Goal: Transaction & Acquisition: Purchase product/service

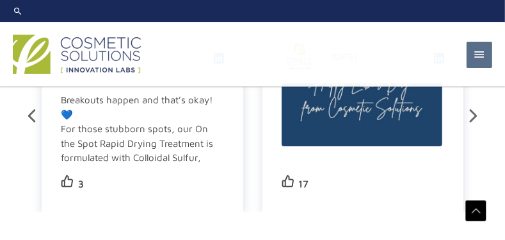
scroll to position [2409, 0]
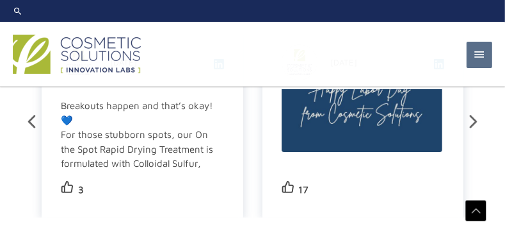
click at [140, 115] on div "Breakouts happen and that’s okay! 💙 For those stubborn spots, our On the Spot R…" at bounding box center [141, 228] width 161 height 259
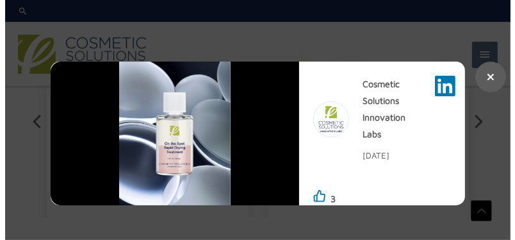
scroll to position [2395, 0]
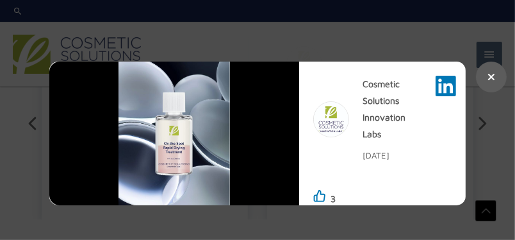
click at [25, 129] on div at bounding box center [257, 120] width 515 height 240
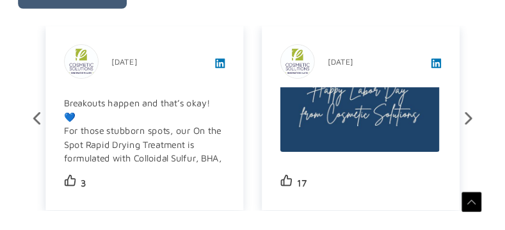
scroll to position [2409, 0]
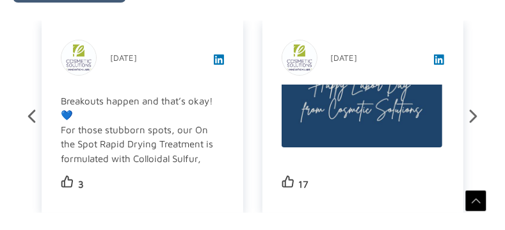
click at [473, 105] on icon at bounding box center [473, 116] width 22 height 22
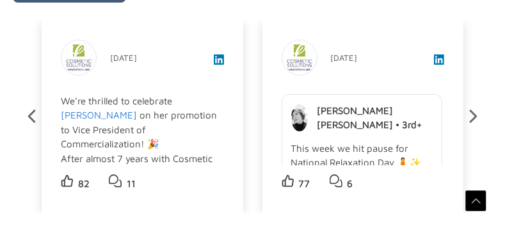
click at [477, 110] on icon at bounding box center [474, 116] width 8 height 13
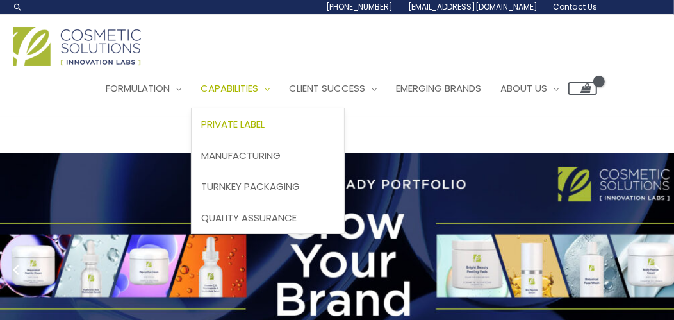
click at [265, 125] on span "Private Label" at bounding box center [232, 123] width 63 height 13
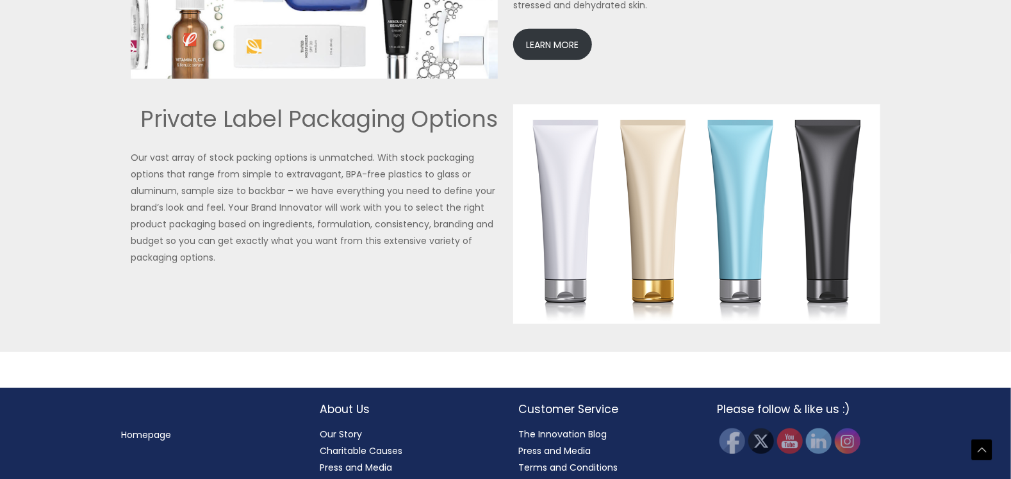
scroll to position [3027, 0]
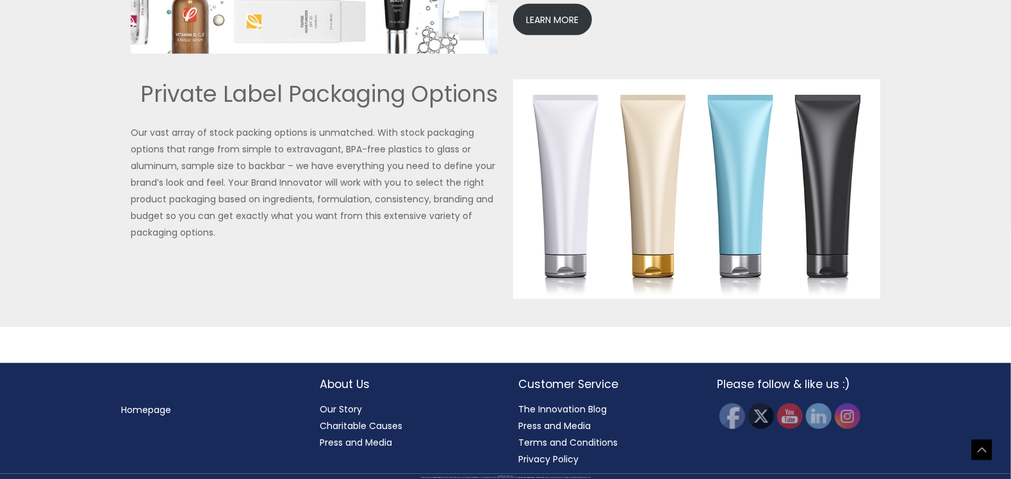
click at [154, 319] on link "Homepage" at bounding box center [146, 410] width 50 height 13
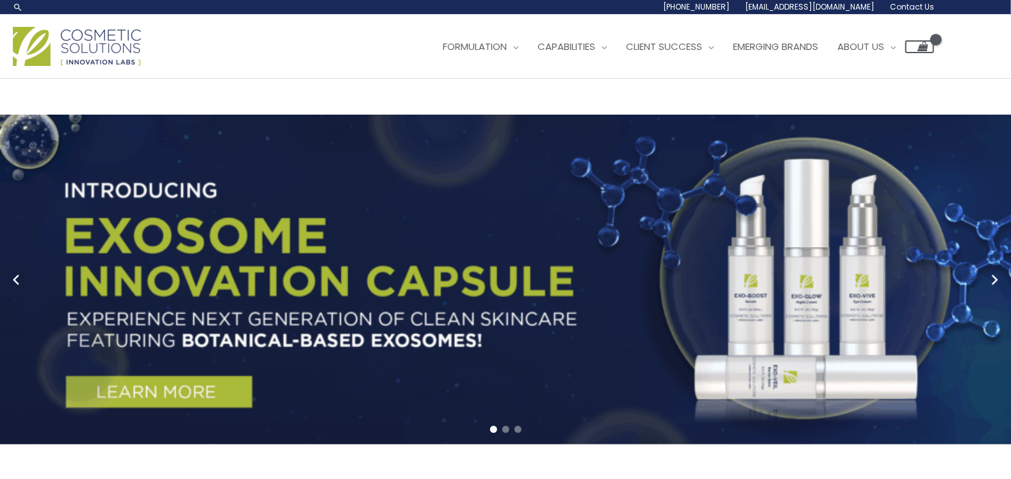
click at [742, 306] on link "1 / 3" at bounding box center [515, 280] width 1030 height 330
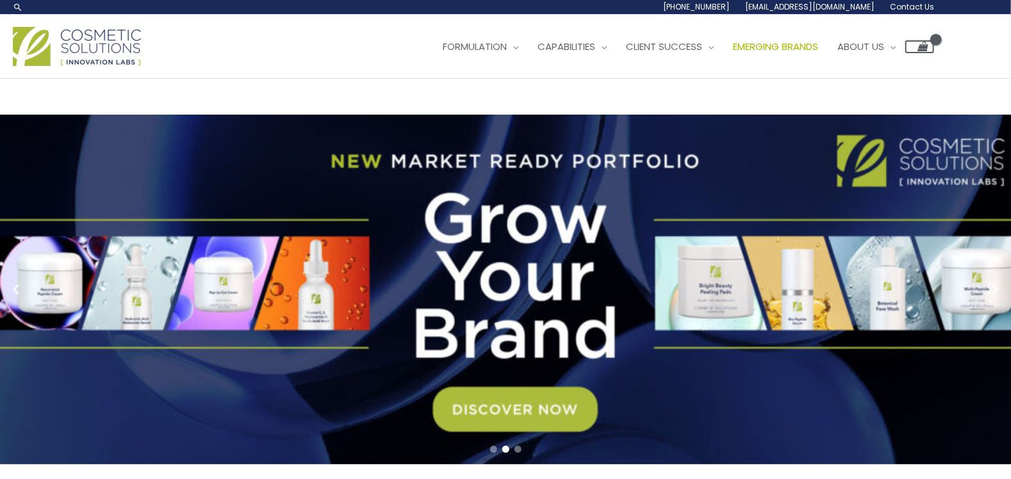
click at [808, 47] on span "Emerging Brands" at bounding box center [775, 46] width 85 height 13
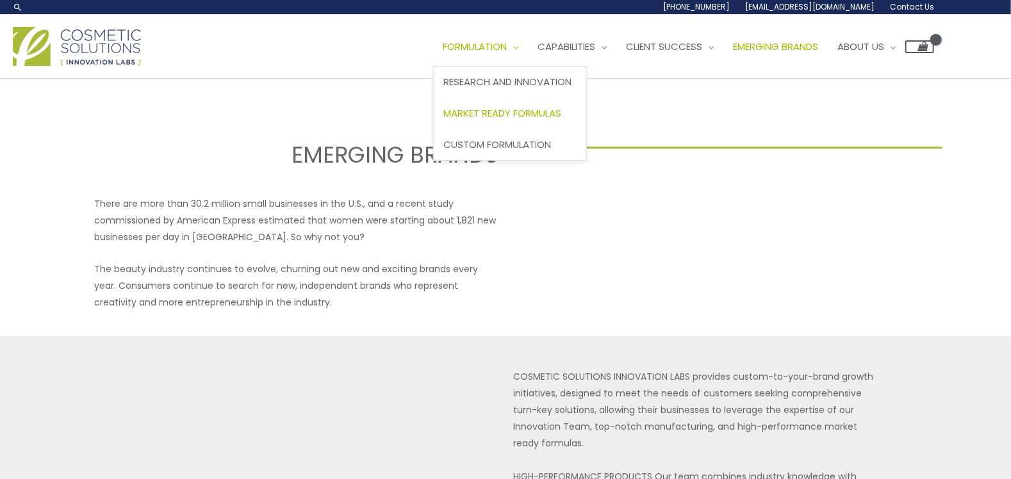
click at [535, 115] on span "Market Ready Formulas" at bounding box center [502, 112] width 118 height 13
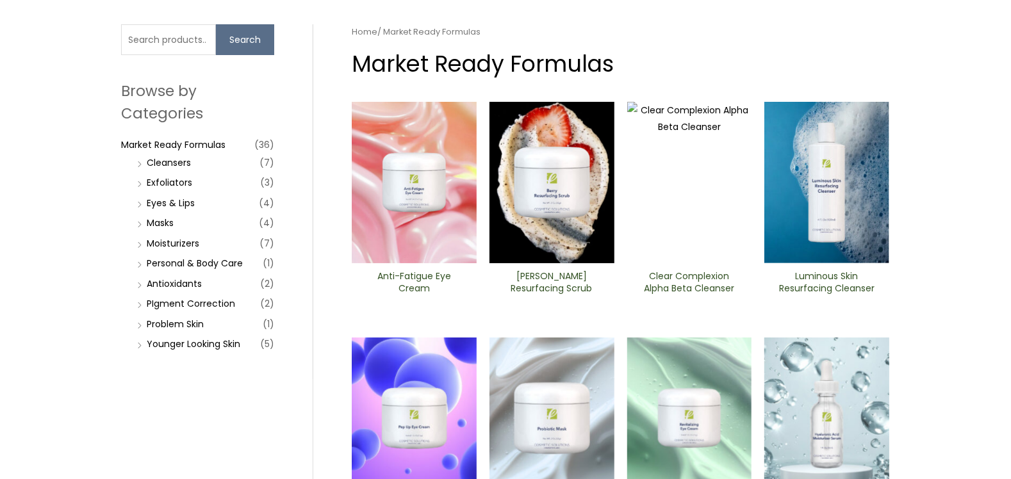
scroll to position [98, 0]
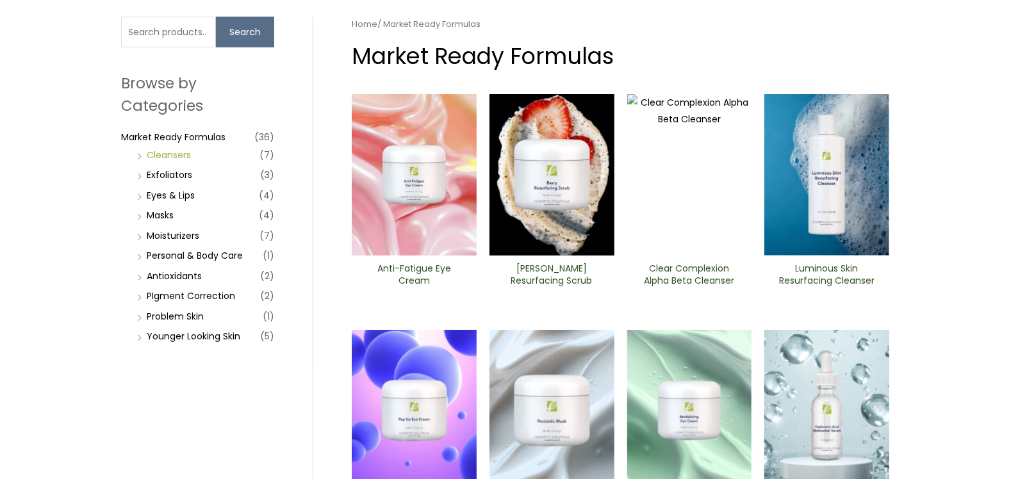
click at [186, 153] on link "Cleansers" at bounding box center [169, 155] width 44 height 13
click at [179, 153] on link "Cleansers" at bounding box center [169, 155] width 44 height 13
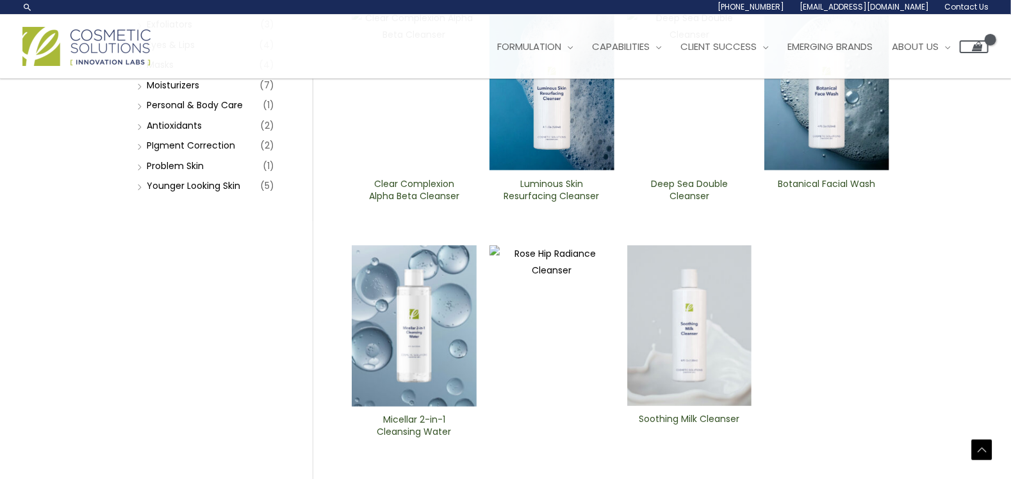
scroll to position [120, 0]
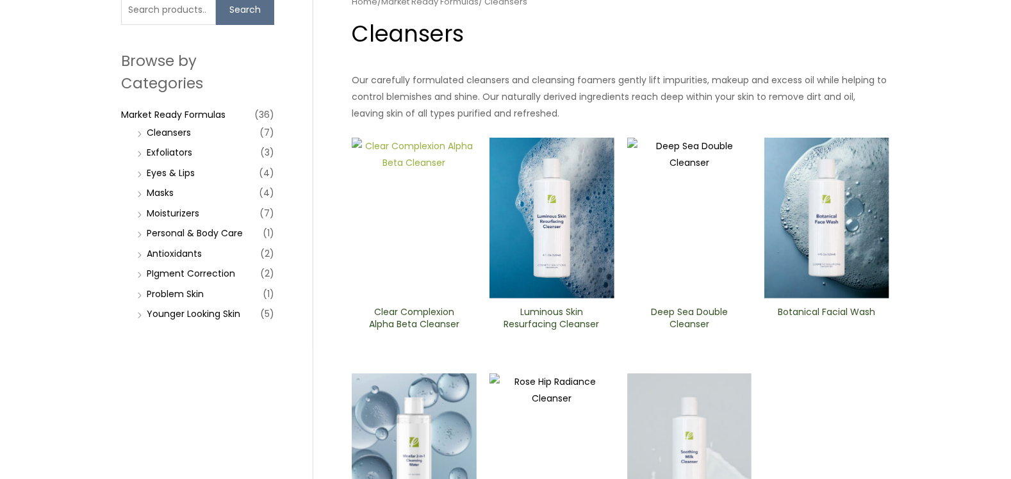
click at [427, 248] on img at bounding box center [414, 218] width 125 height 161
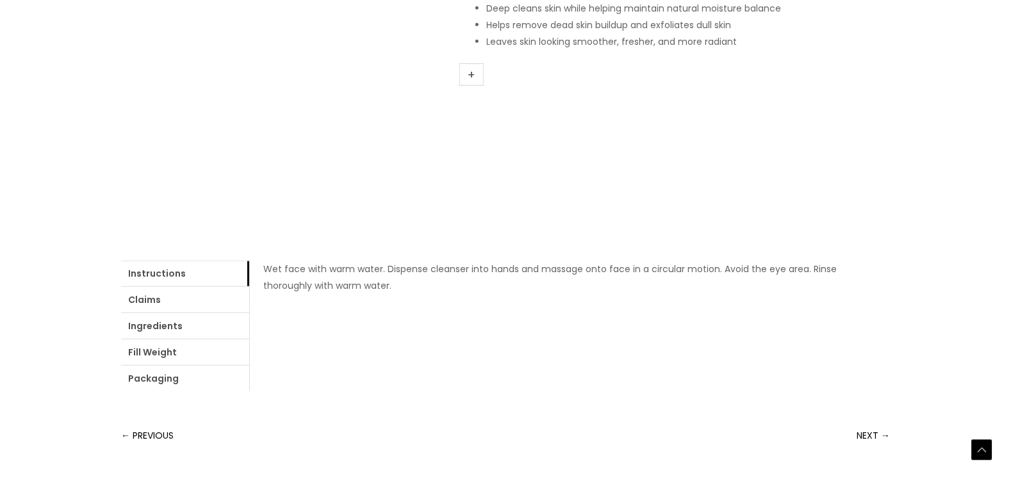
scroll to position [338, 0]
click at [151, 323] on link "Ingredients" at bounding box center [185, 323] width 128 height 26
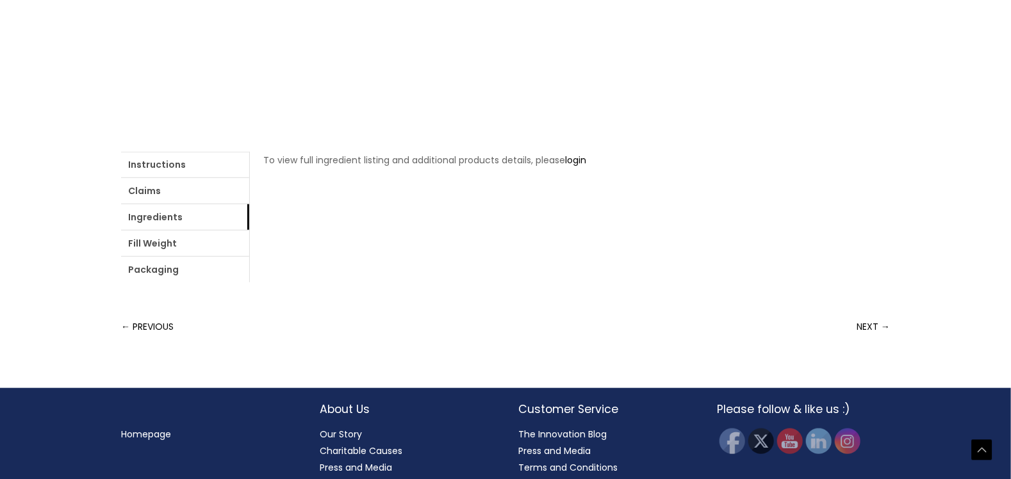
scroll to position [452, 0]
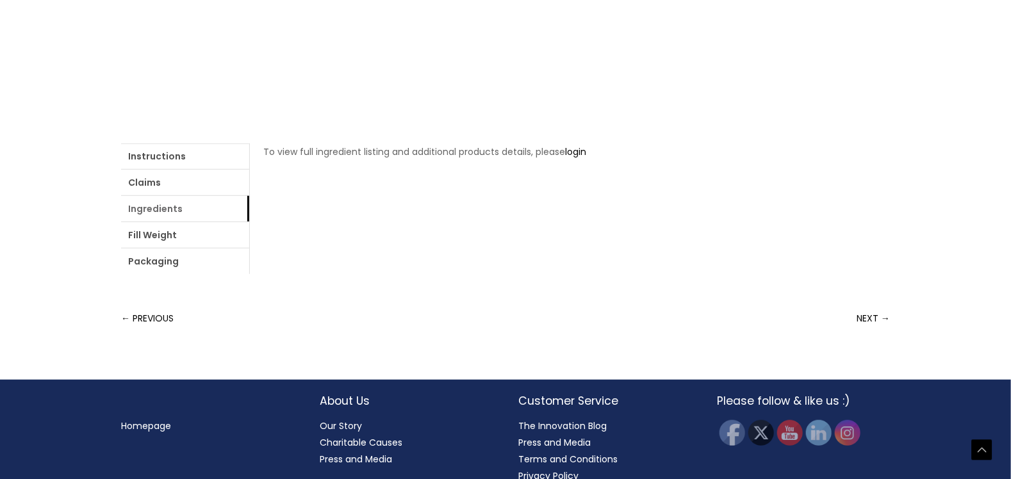
click at [162, 208] on link "Ingredients" at bounding box center [185, 209] width 128 height 26
click at [581, 151] on link "login" at bounding box center [575, 151] width 21 height 13
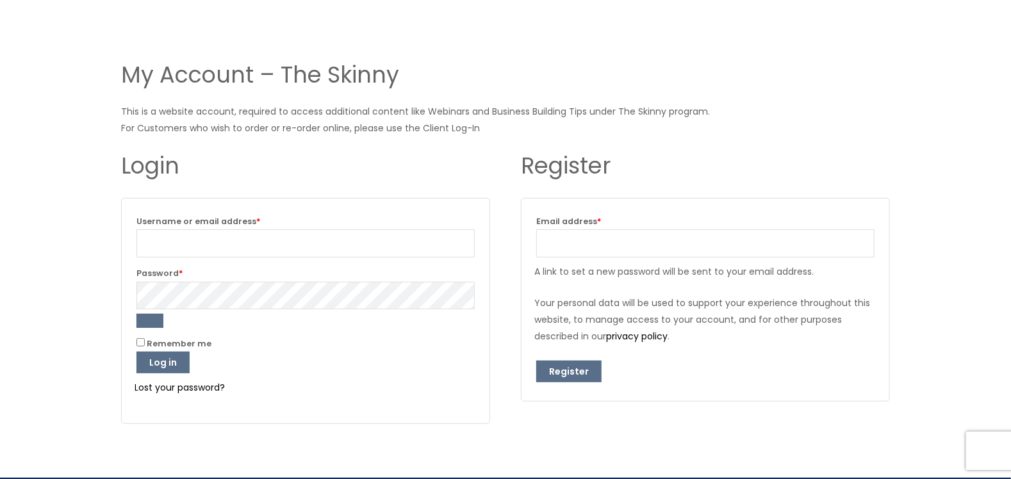
scroll to position [128, 0]
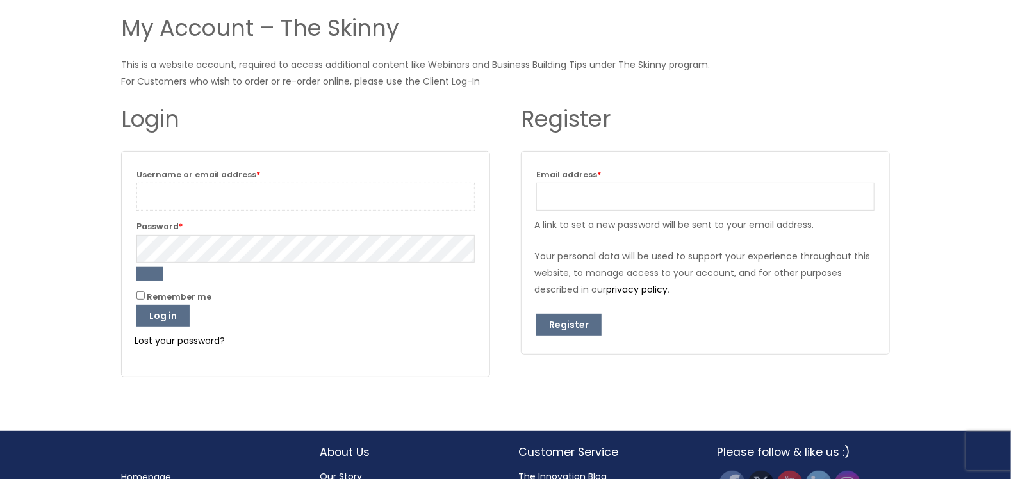
click at [215, 194] on input "Username or email address * Required" at bounding box center [305, 197] width 338 height 28
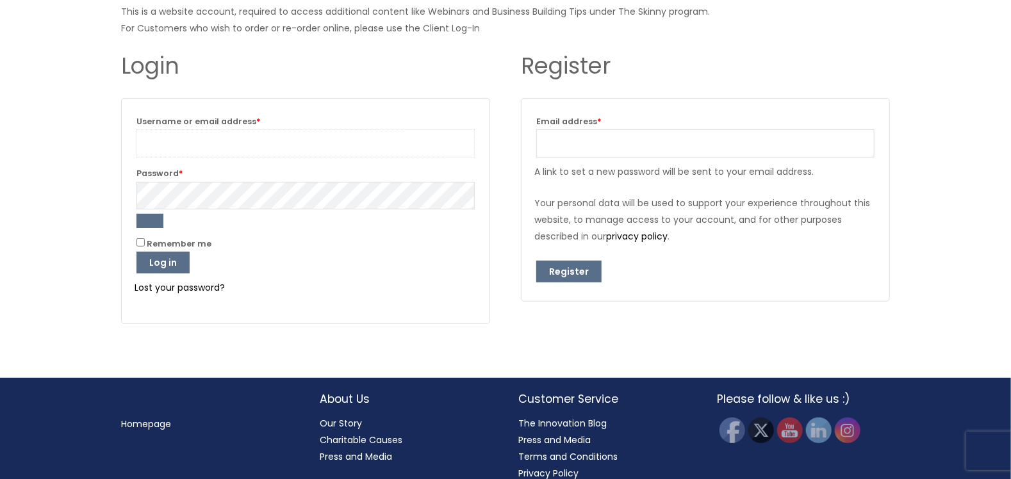
scroll to position [195, 0]
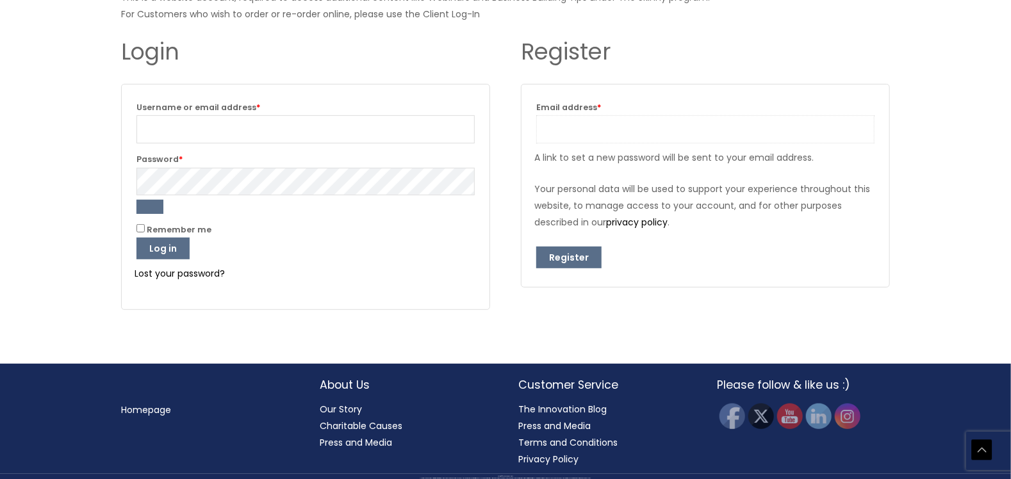
click at [587, 133] on input "Email address * Required" at bounding box center [705, 129] width 338 height 28
paste input "sofiadavison@dermatologic-scs.com"
type input "sofiadavison@dermatologic-scs.com"
click at [571, 254] on button "Register" at bounding box center [568, 258] width 65 height 22
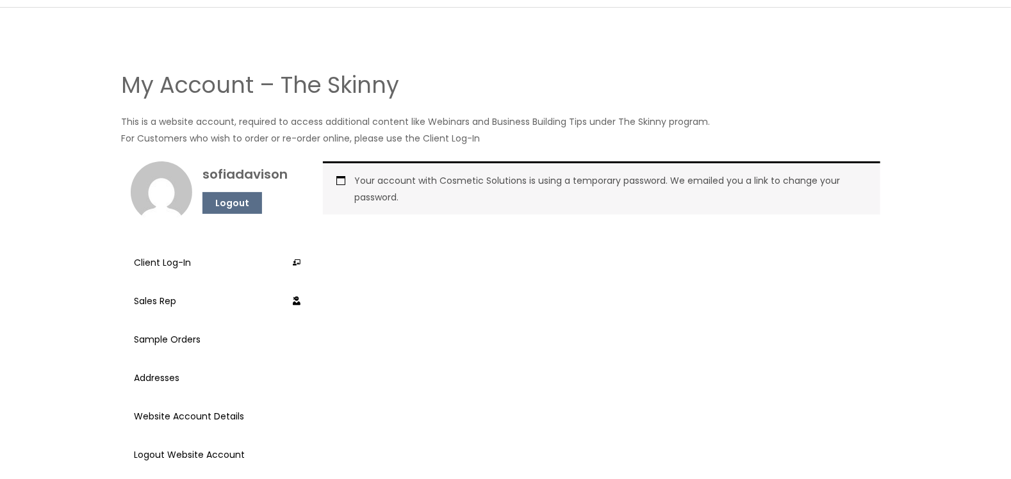
scroll to position [46, 0]
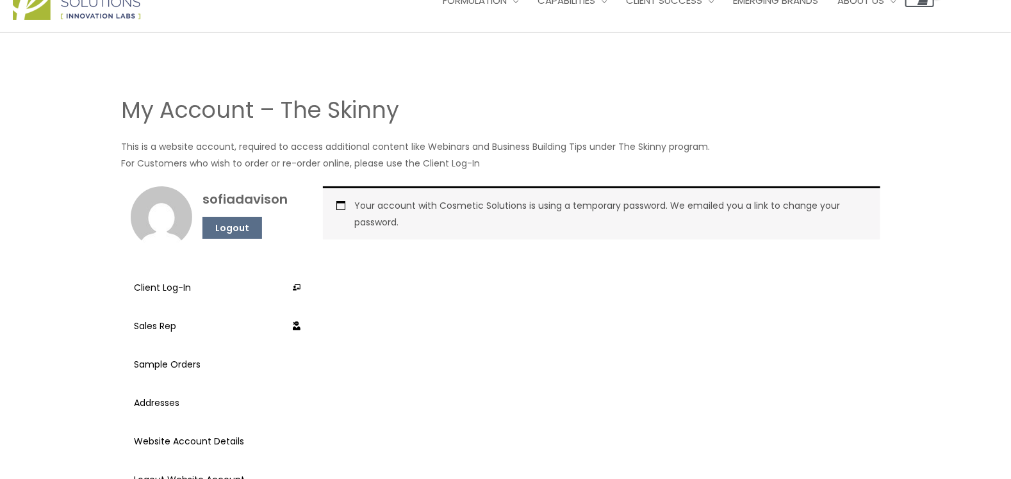
click at [342, 205] on div "Your account with Cosmetic Solutions is using a temporary password. We emailed …" at bounding box center [601, 212] width 557 height 53
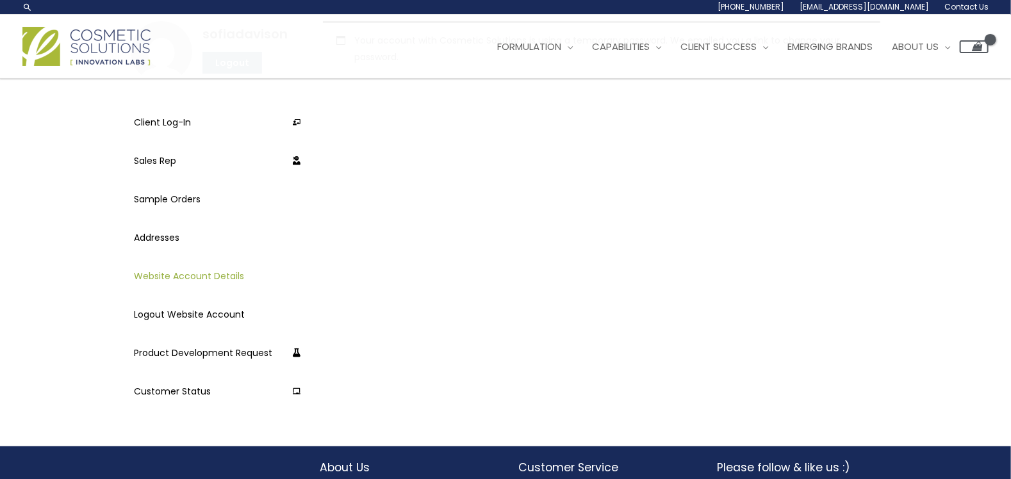
scroll to position [183, 0]
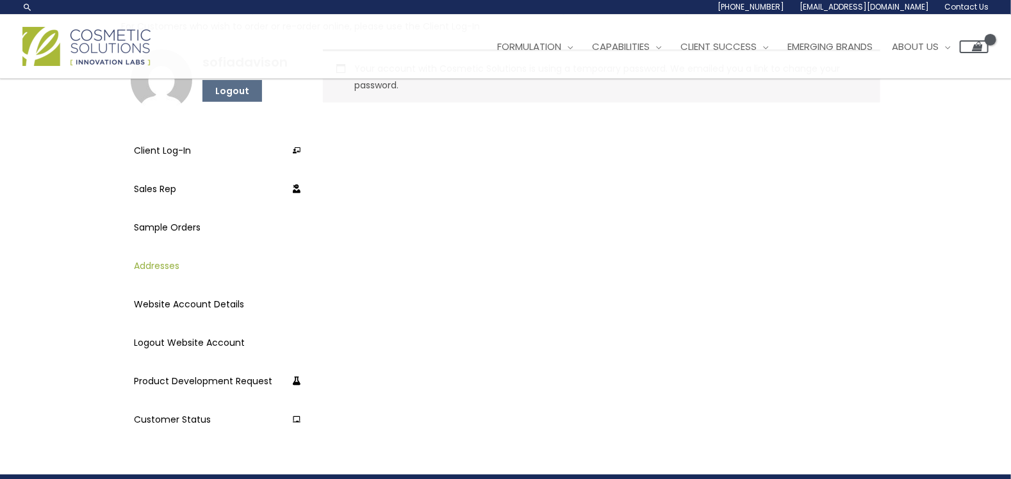
click at [164, 268] on link "Addresses" at bounding box center [217, 266] width 167 height 32
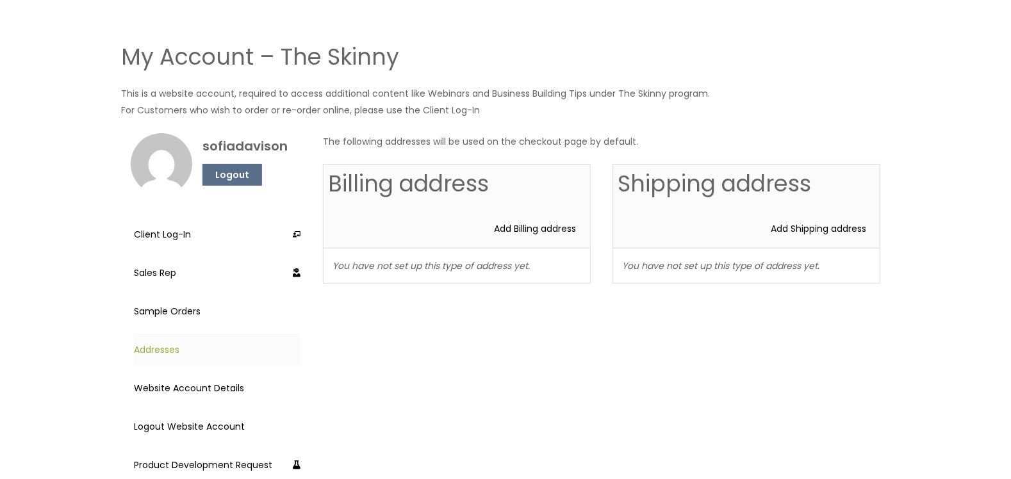
scroll to position [128, 0]
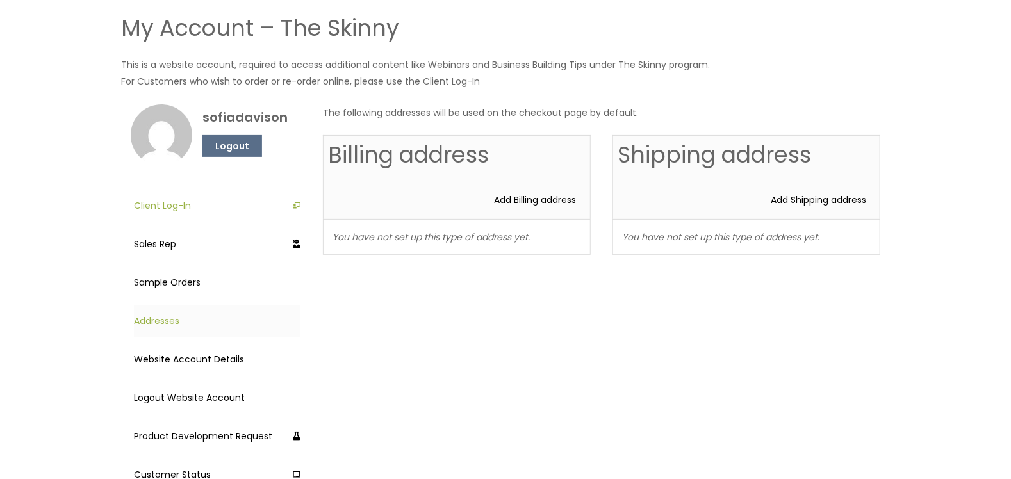
click at [165, 208] on link "Client Log-In" at bounding box center [217, 206] width 167 height 32
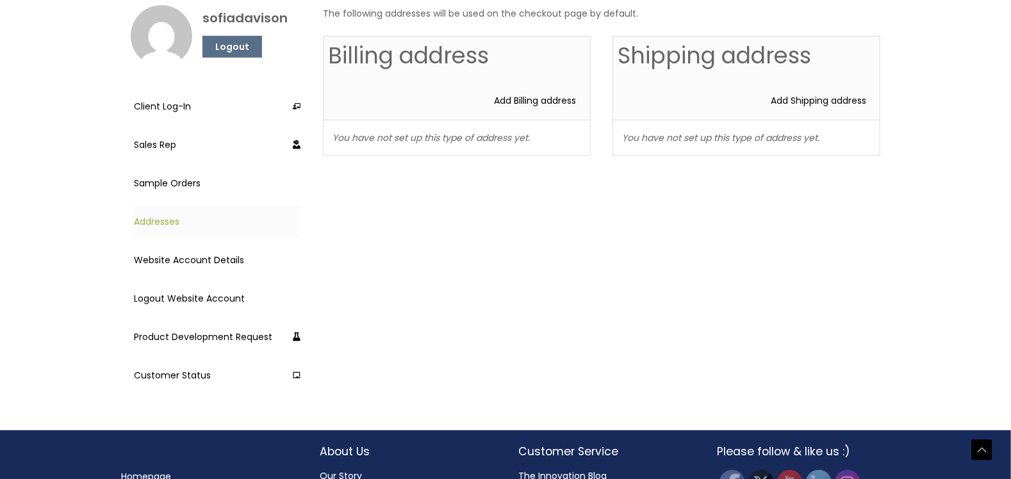
scroll to position [256, 0]
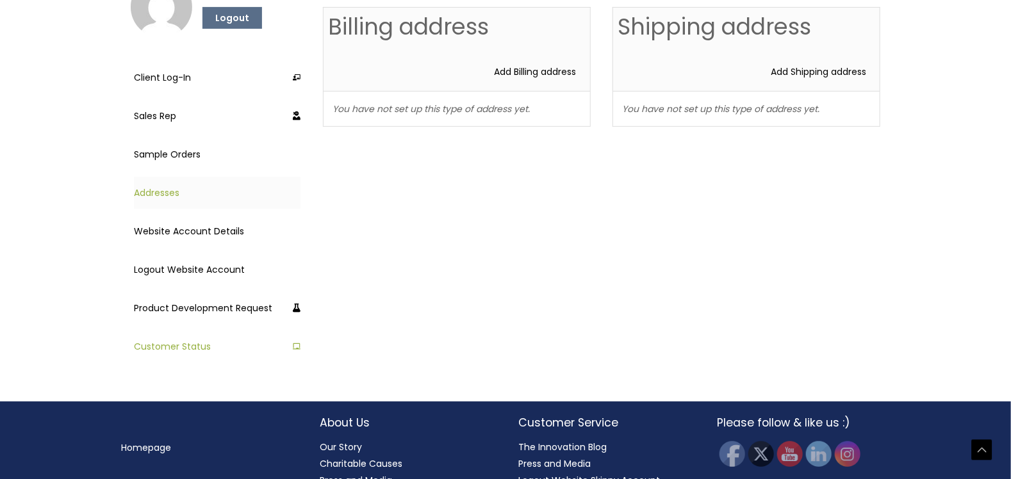
click at [188, 346] on link "Customer Status" at bounding box center [217, 347] width 167 height 32
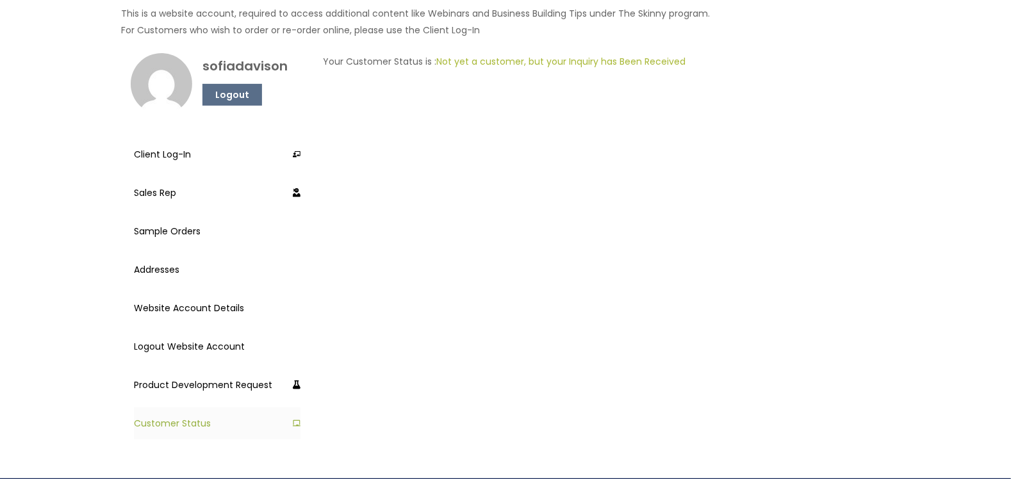
scroll to position [188, 0]
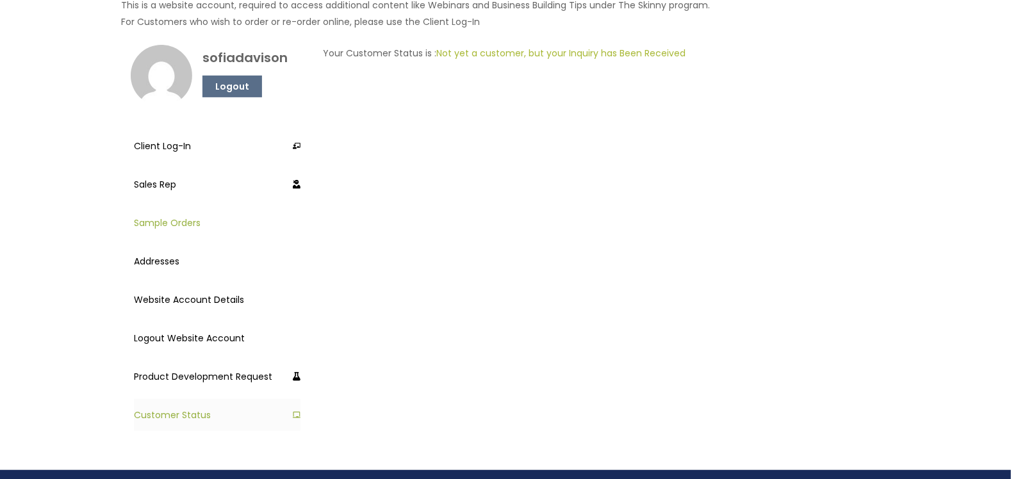
click at [177, 222] on link "Sample Orders" at bounding box center [217, 223] width 167 height 32
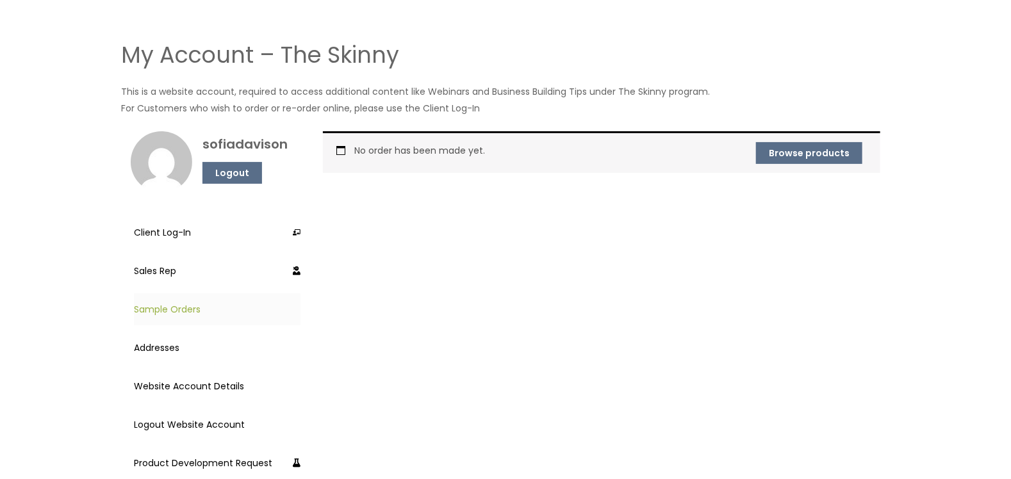
scroll to position [102, 0]
click at [812, 149] on link "Browse products" at bounding box center [809, 153] width 106 height 22
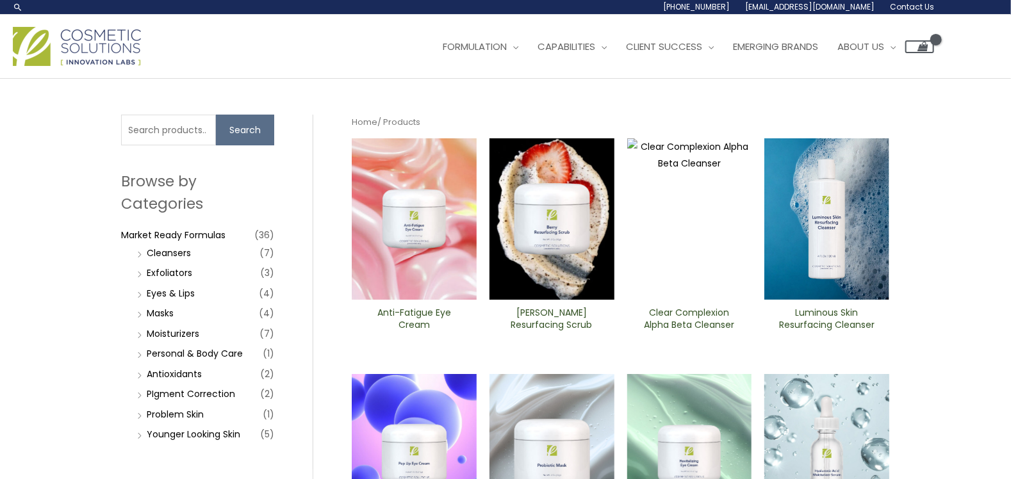
scroll to position [128, 0]
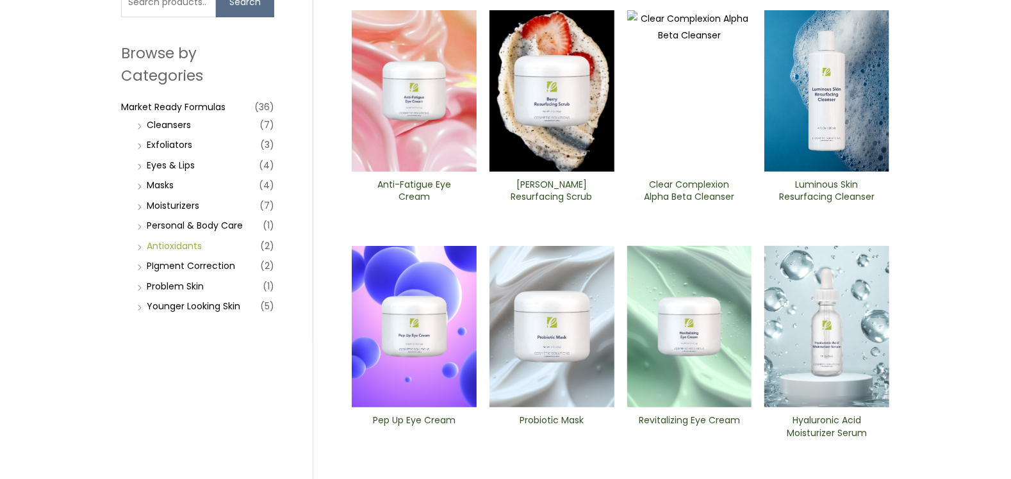
click at [197, 247] on link "Antioxidants" at bounding box center [174, 246] width 55 height 13
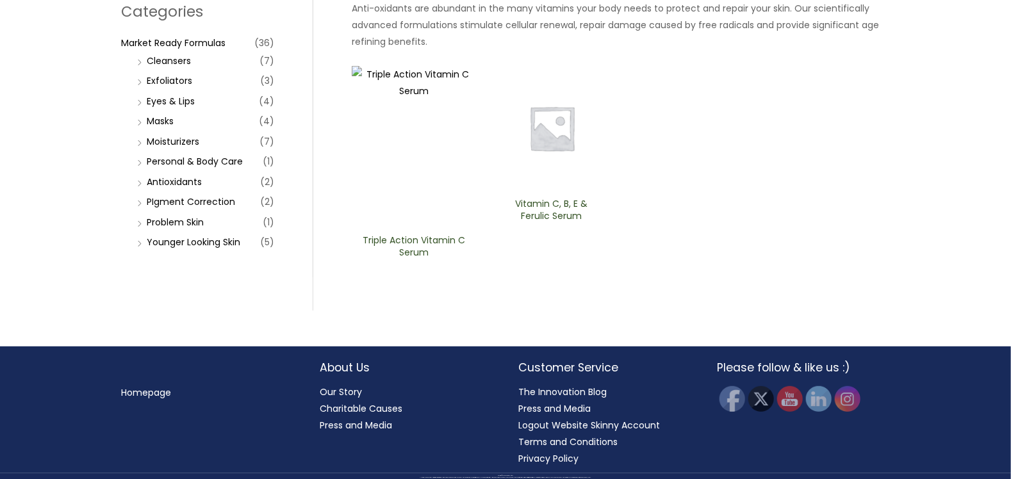
scroll to position [64, 0]
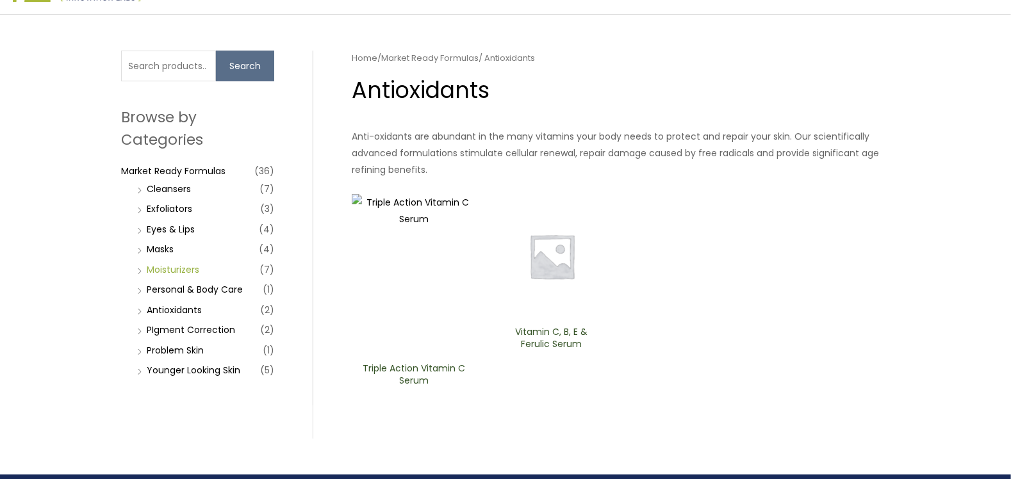
click at [190, 270] on link "Moisturizers" at bounding box center [173, 269] width 53 height 13
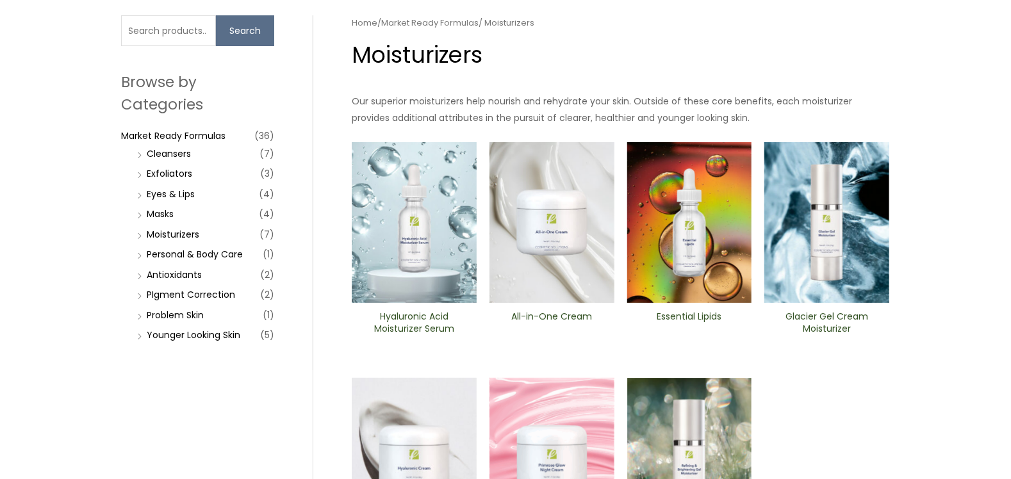
scroll to position [128, 0]
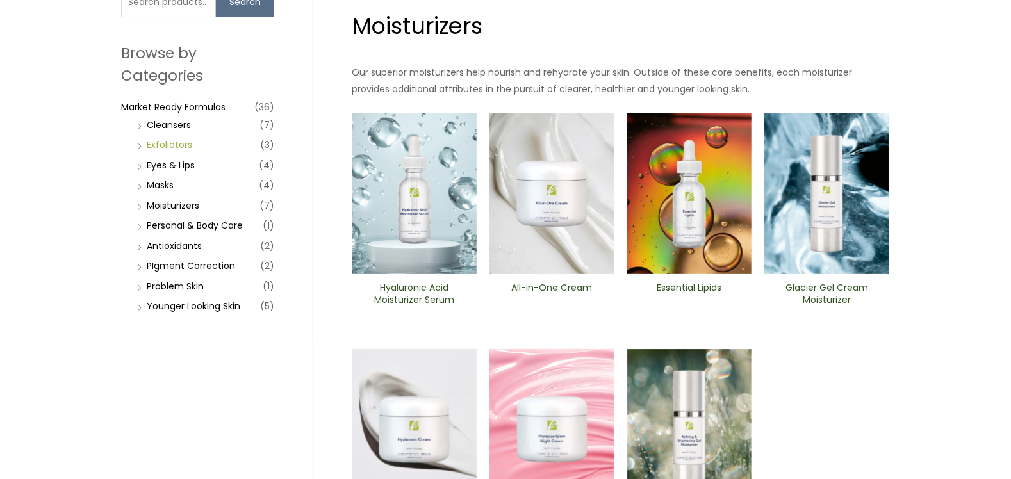
click at [169, 144] on link "Exfoliators" at bounding box center [169, 144] width 45 height 13
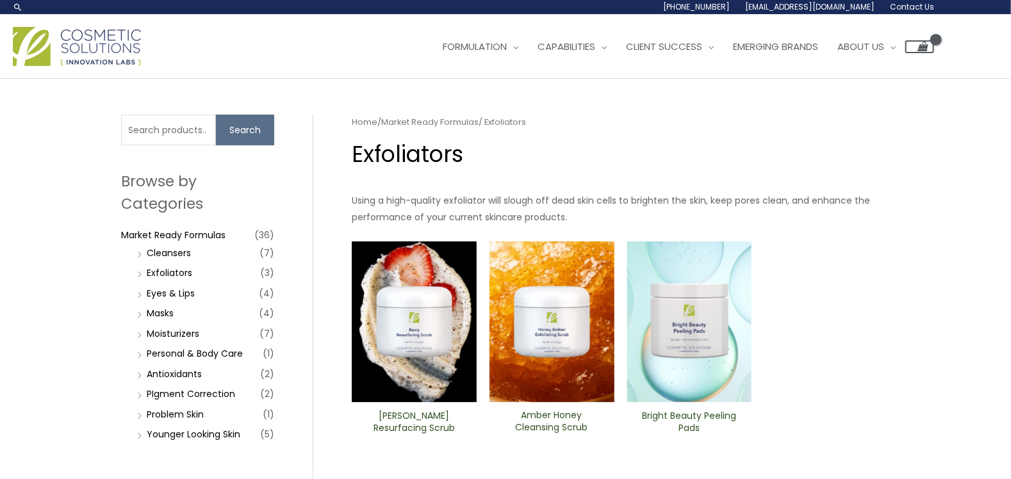
scroll to position [128, 0]
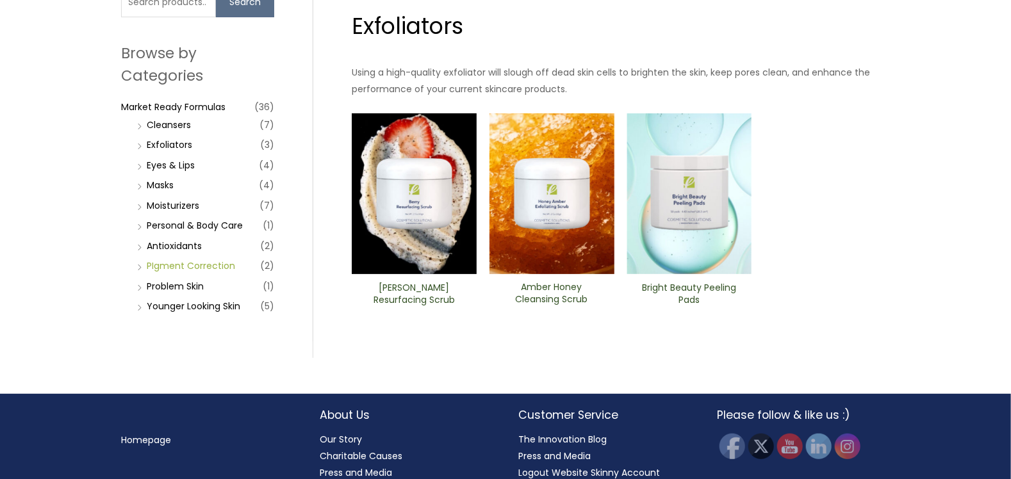
click at [211, 266] on link "PIgment Correction" at bounding box center [191, 265] width 88 height 13
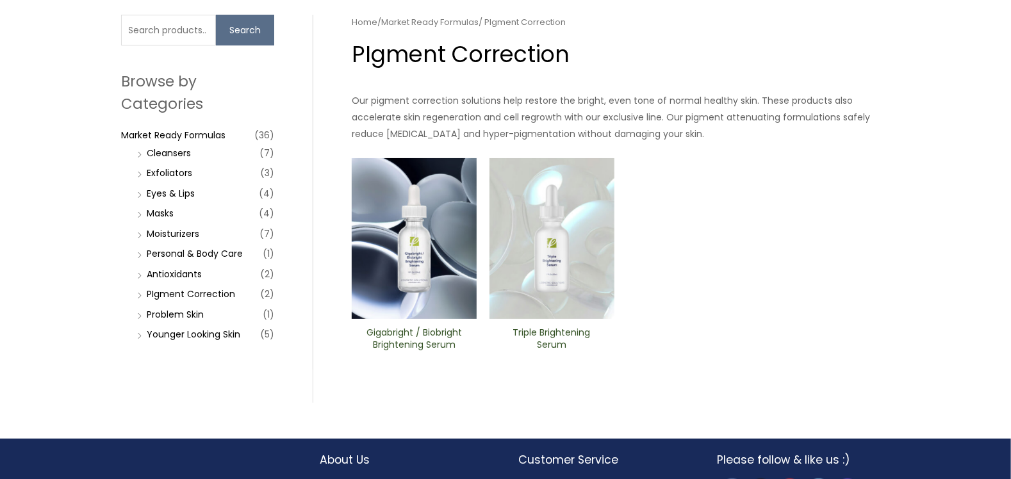
scroll to position [128, 0]
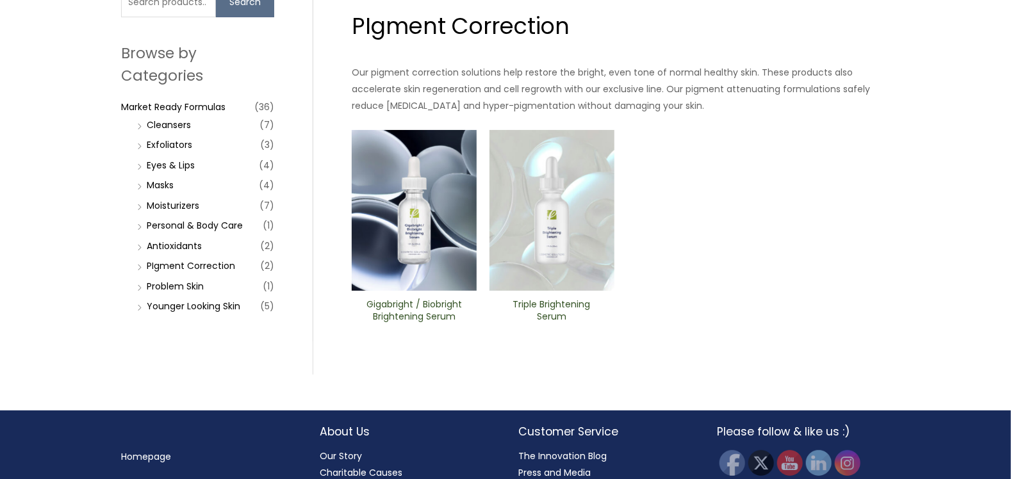
click at [545, 227] on img at bounding box center [551, 210] width 125 height 161
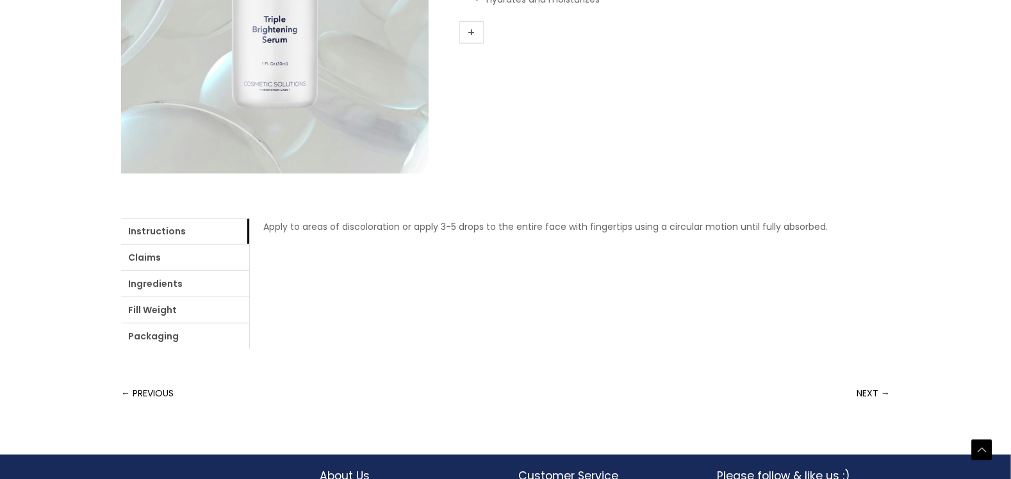
scroll to position [384, 0]
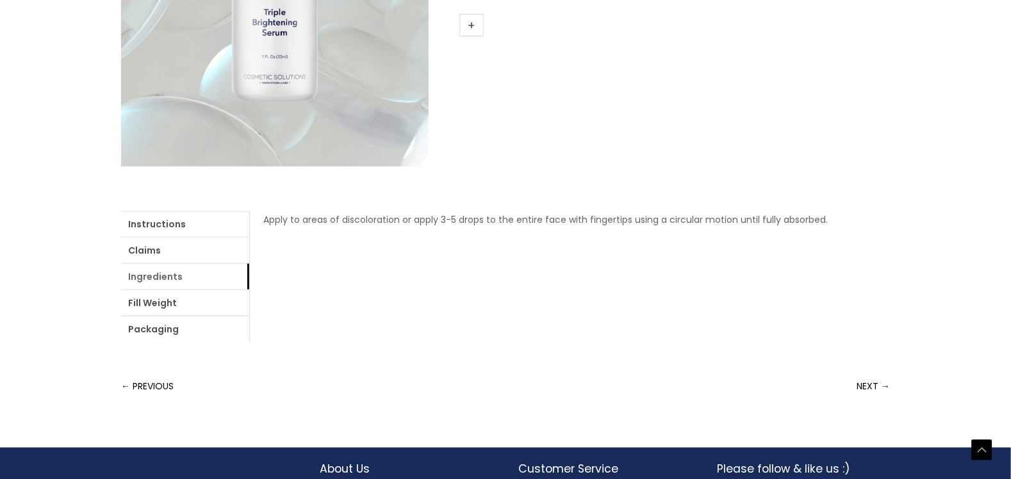
click at [172, 278] on link "Ingredients" at bounding box center [185, 277] width 128 height 26
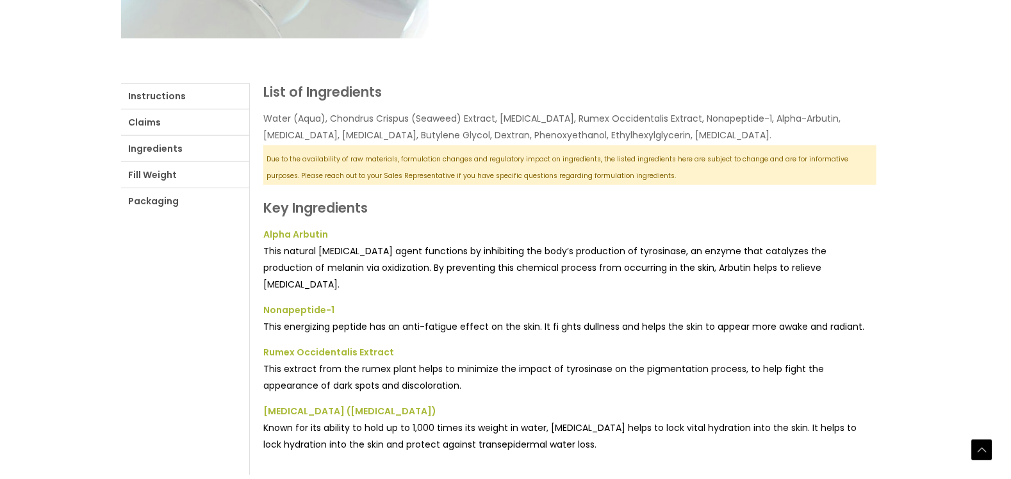
scroll to position [641, 0]
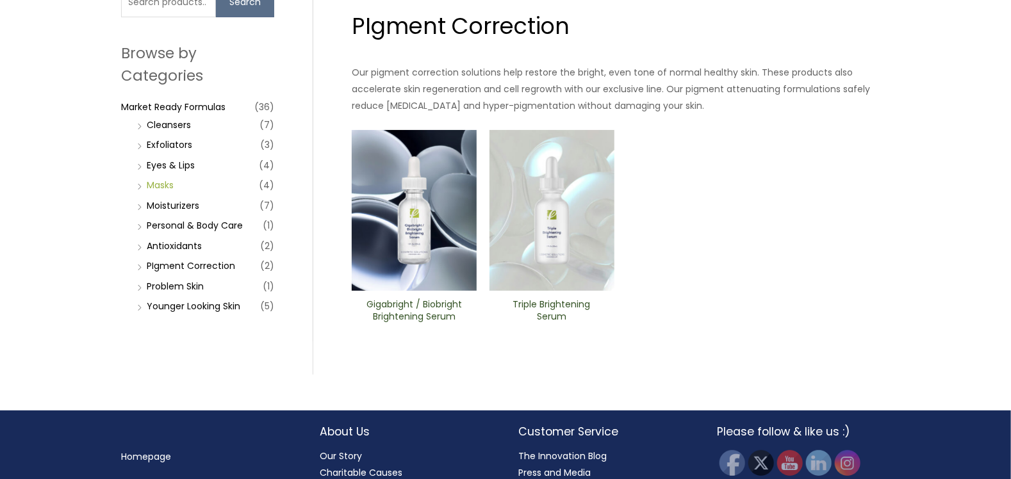
click at [167, 186] on link "Masks" at bounding box center [160, 185] width 27 height 13
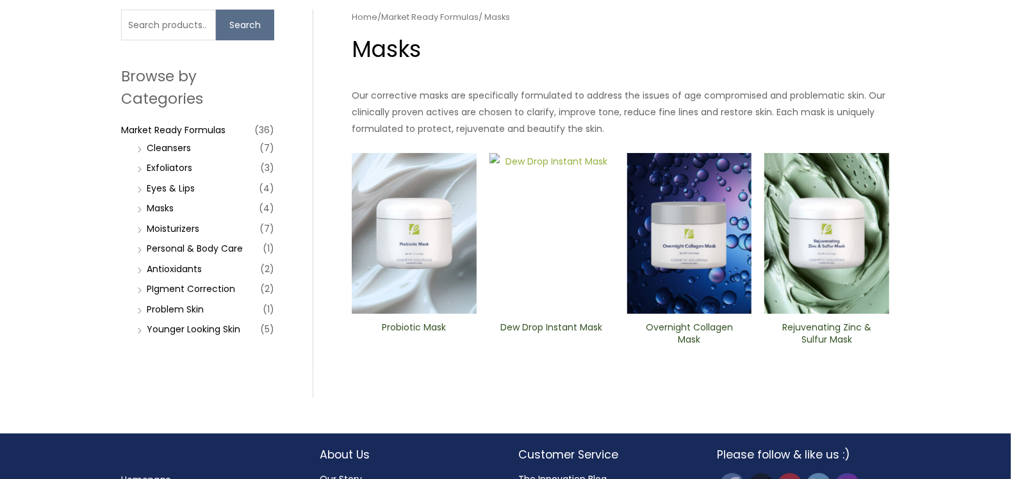
scroll to position [128, 0]
